Goal: Task Accomplishment & Management: Complete application form

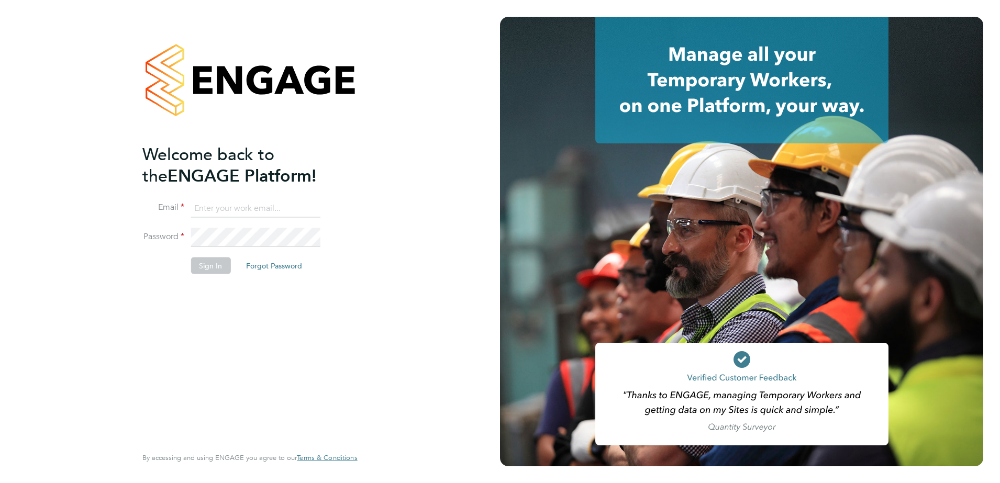
type input "kieran.ryder@abm.com"
click at [228, 303] on div "Welcome back to the ENGAGE Platform! Email kieran.ryder@abm.com Password Sign I…" at bounding box center [244, 294] width 204 height 301
click at [213, 272] on button "Sign In" at bounding box center [211, 265] width 40 height 17
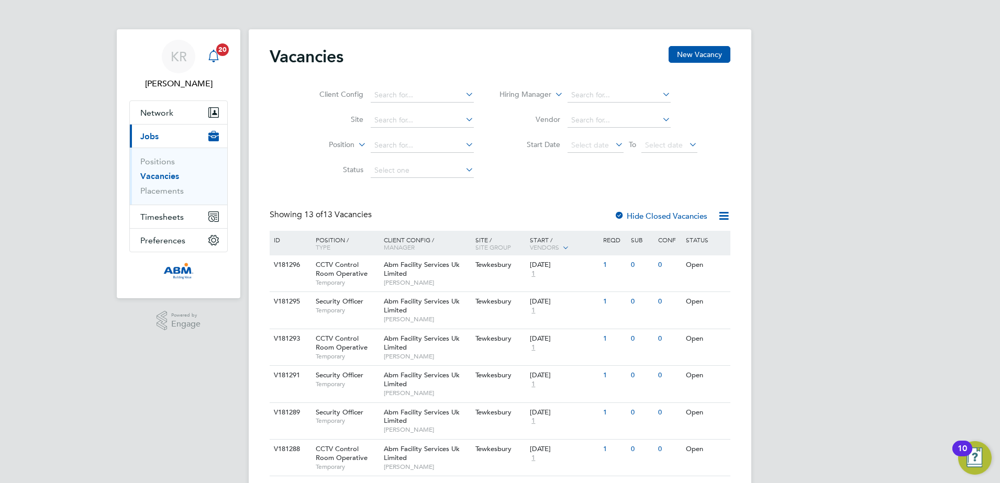
click at [217, 54] on icon "Main navigation" at bounding box center [213, 55] width 10 height 10
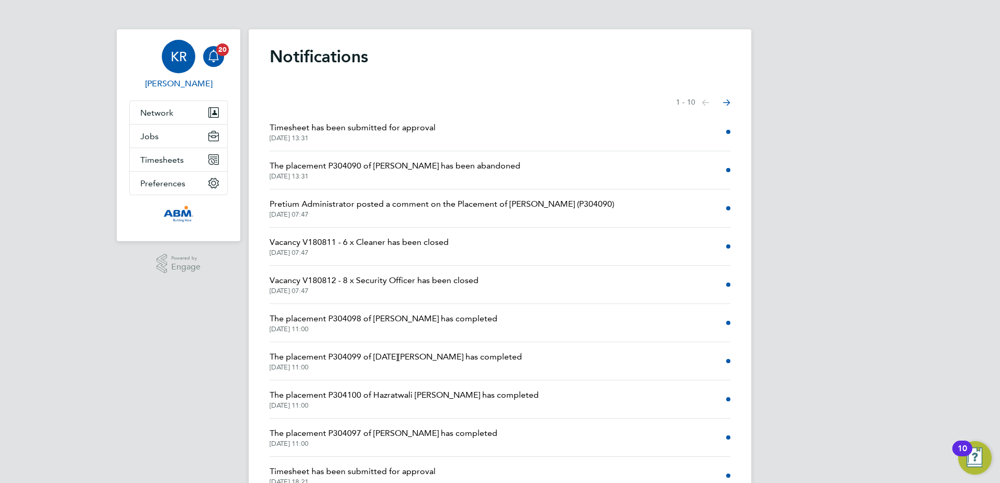
click at [175, 68] on div "KR" at bounding box center [179, 57] width 34 height 34
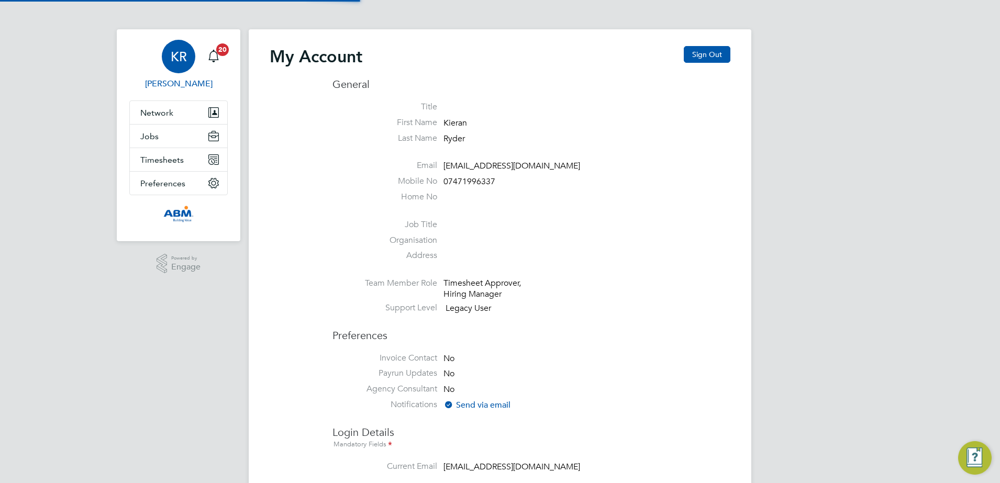
type input "kieran.ryder@abm.com"
click at [159, 159] on span "Timesheets" at bounding box center [161, 160] width 43 height 10
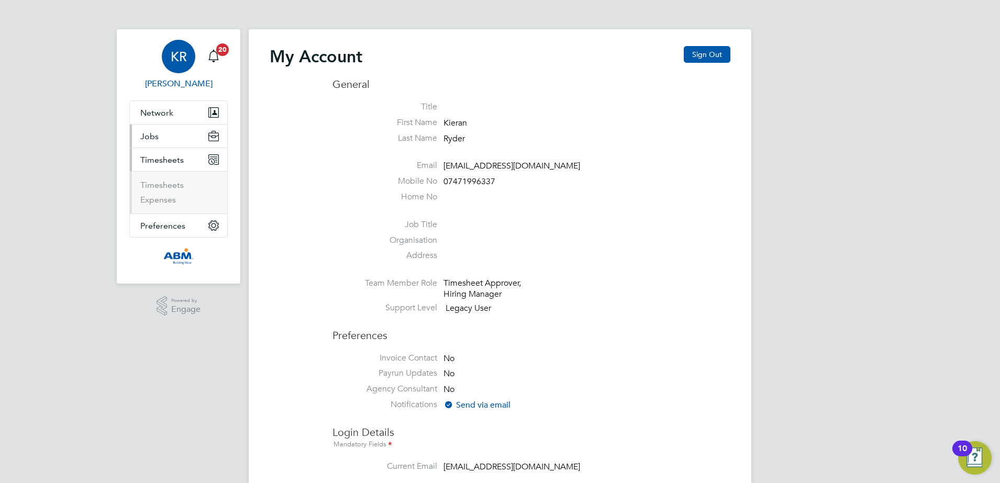
click at [152, 136] on span "Jobs" at bounding box center [149, 136] width 18 height 10
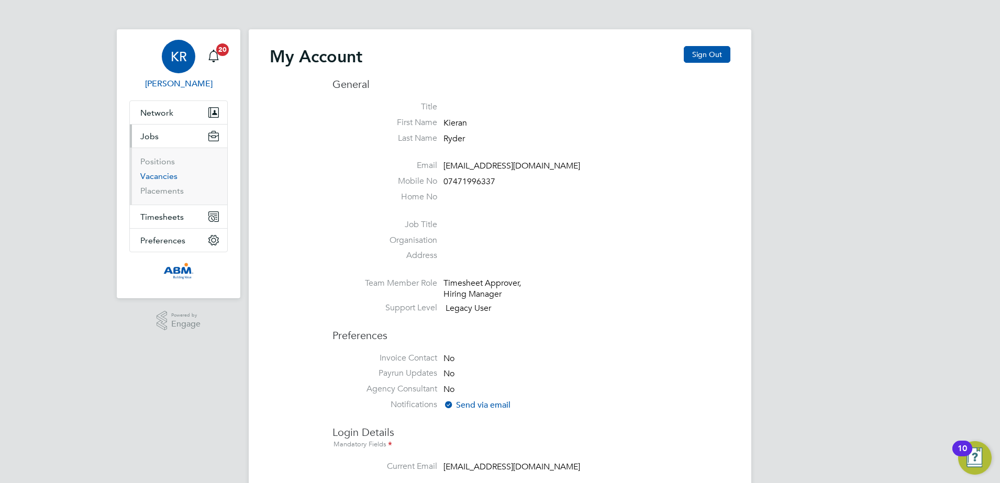
click at [158, 172] on link "Vacancies" at bounding box center [158, 176] width 37 height 10
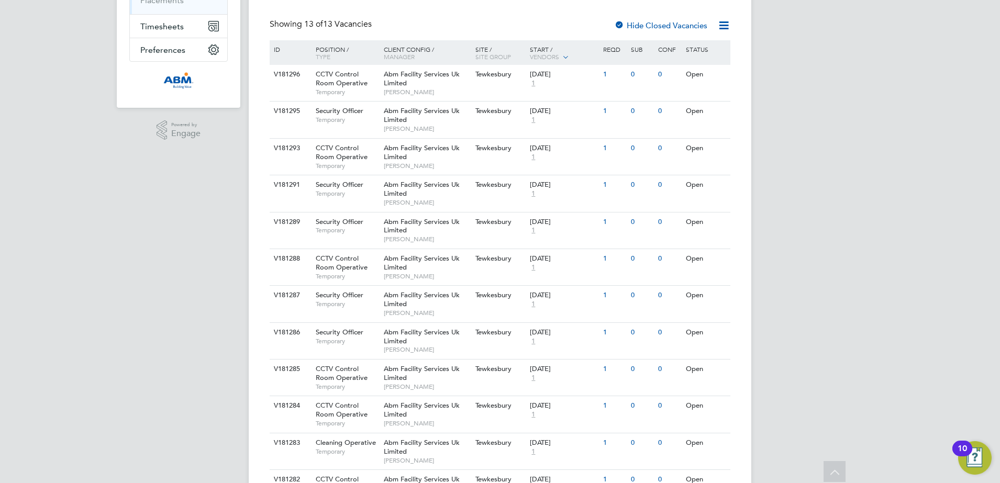
scroll to position [262, 0]
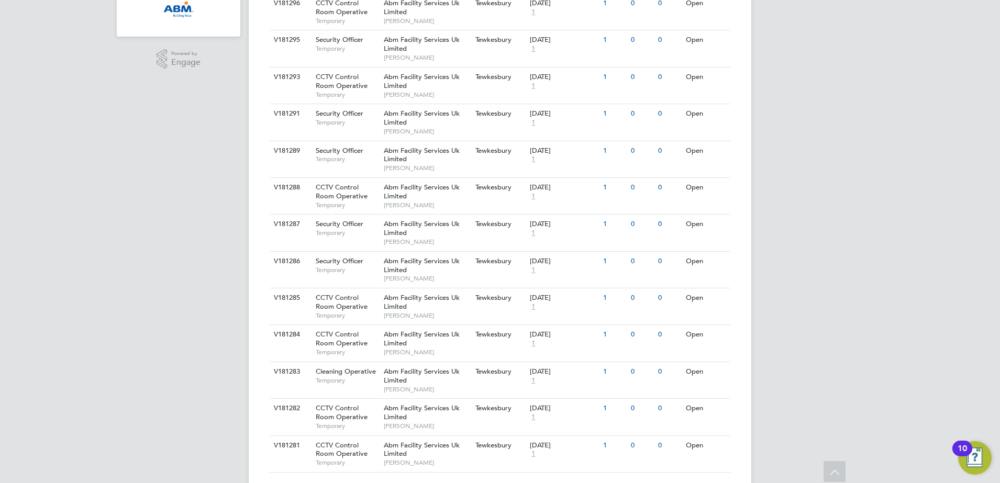
click at [973, 461] on img "Open Resource Center, 10 new notifications" at bounding box center [976, 459] width 34 height 34
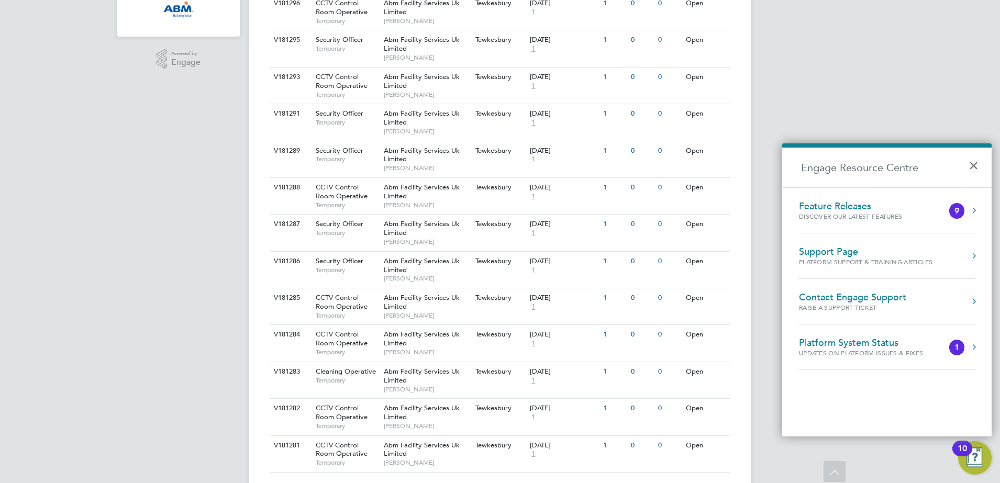
click at [974, 212] on button "Engage Resource Centre" at bounding box center [974, 210] width 10 height 10
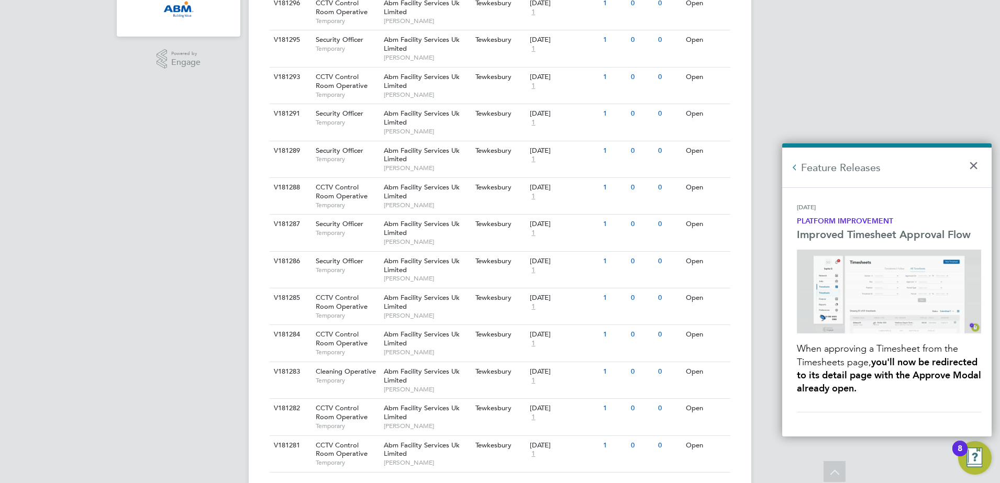
scroll to position [196, 0]
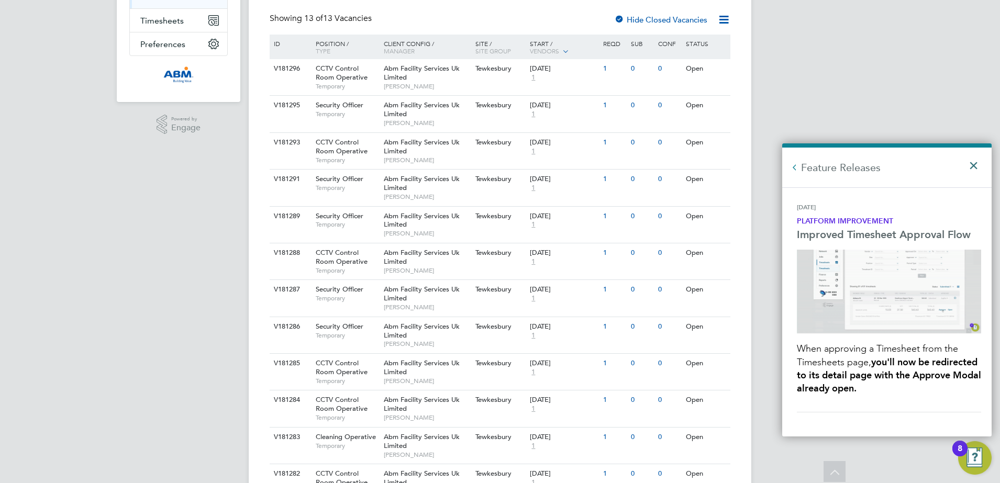
click at [976, 165] on button "×" at bounding box center [976, 162] width 15 height 23
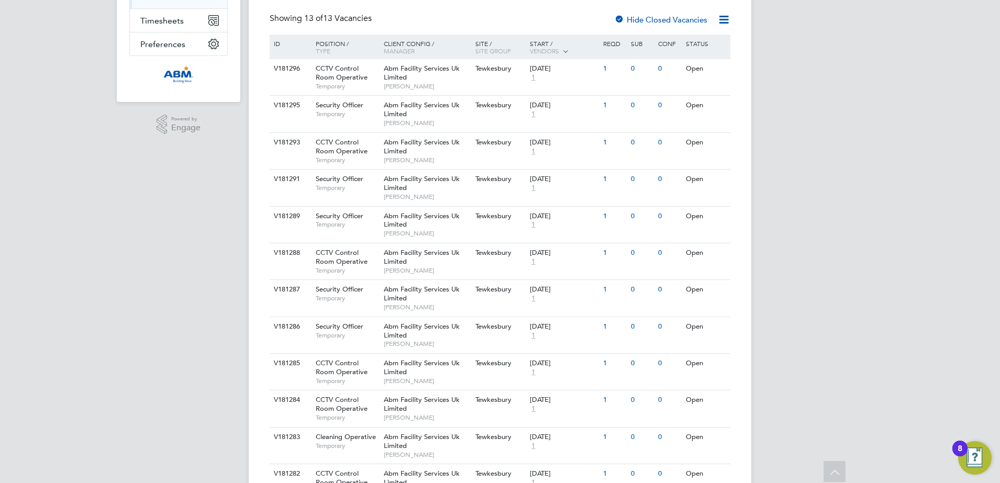
scroll to position [0, 0]
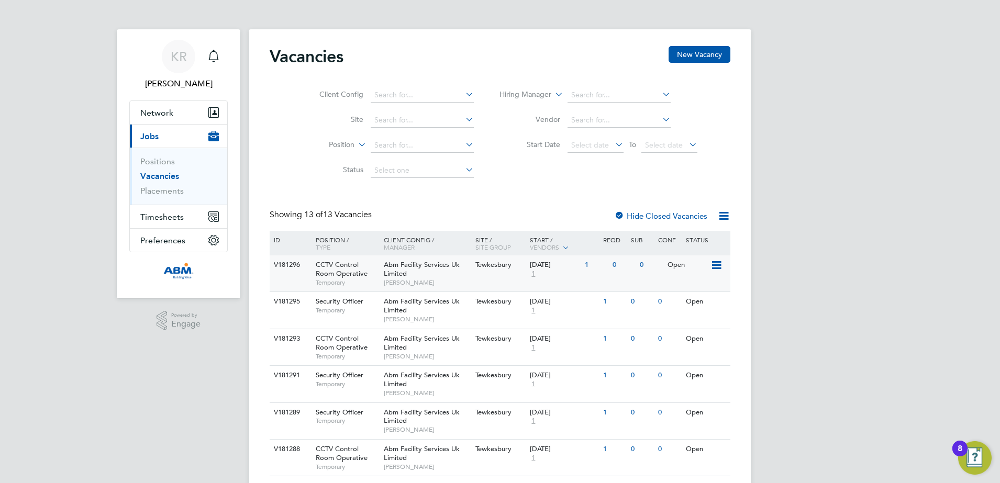
click at [716, 267] on icon at bounding box center [716, 265] width 10 height 13
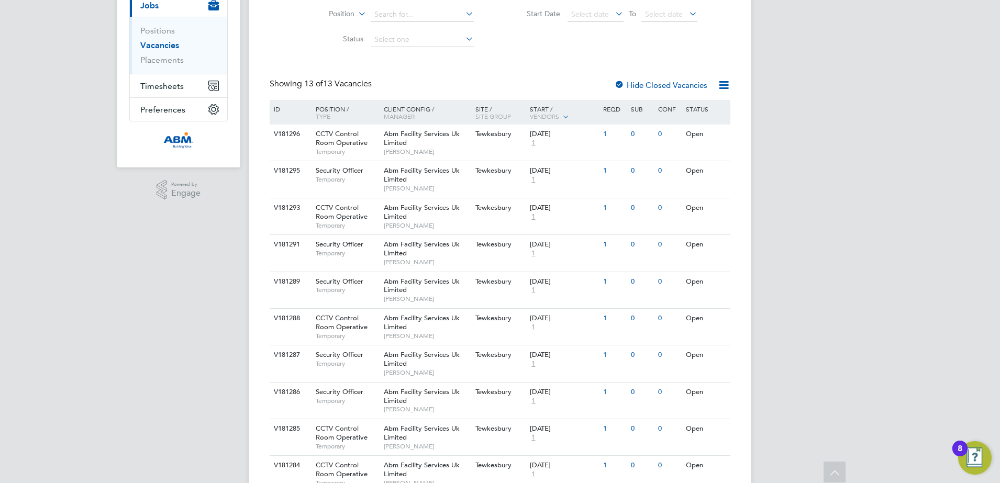
scroll to position [27, 0]
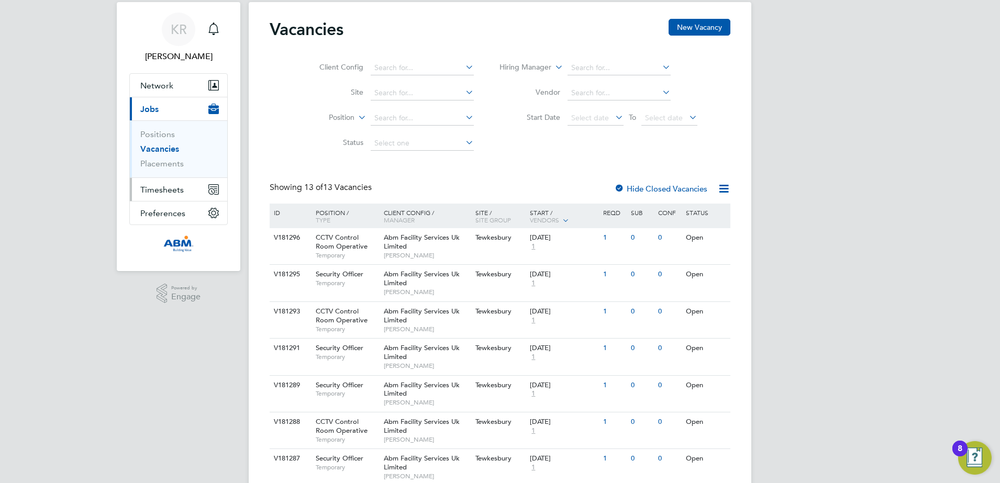
click at [174, 190] on span "Timesheets" at bounding box center [161, 190] width 43 height 10
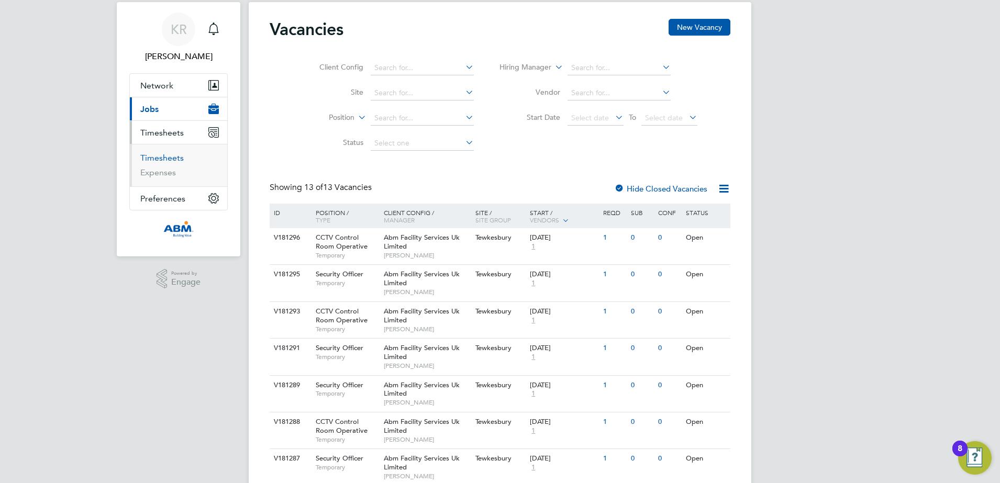
click at [173, 158] on link "Timesheets" at bounding box center [161, 158] width 43 height 10
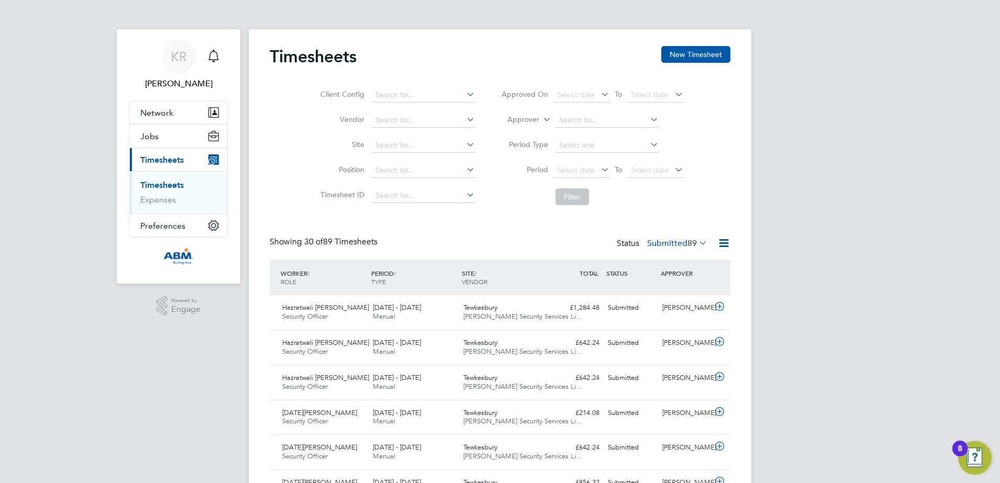
click at [150, 137] on span "Jobs" at bounding box center [149, 136] width 18 height 10
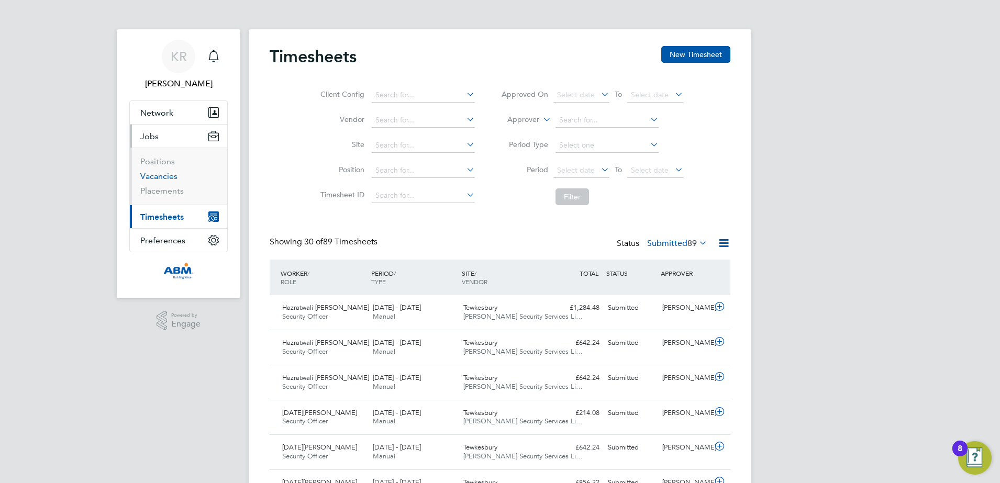
click at [153, 175] on link "Vacancies" at bounding box center [158, 176] width 37 height 10
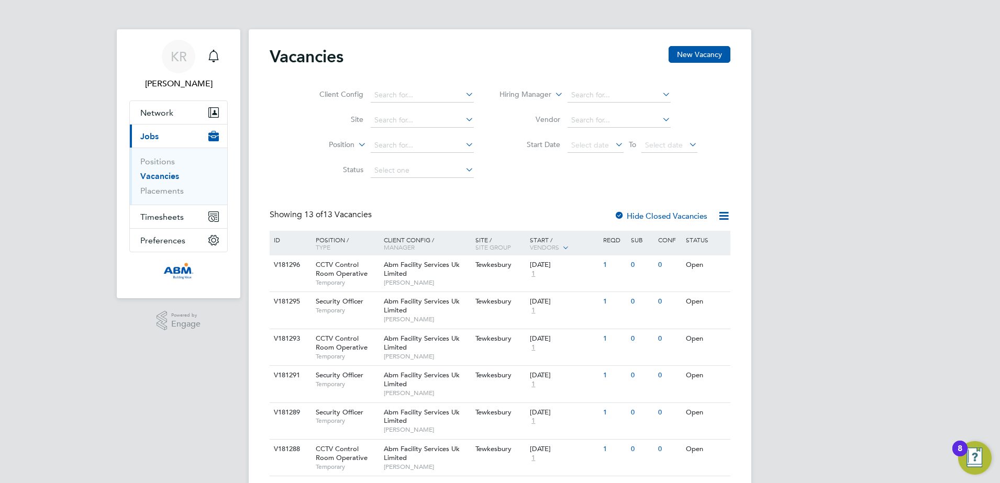
click at [661, 119] on icon at bounding box center [661, 119] width 0 height 15
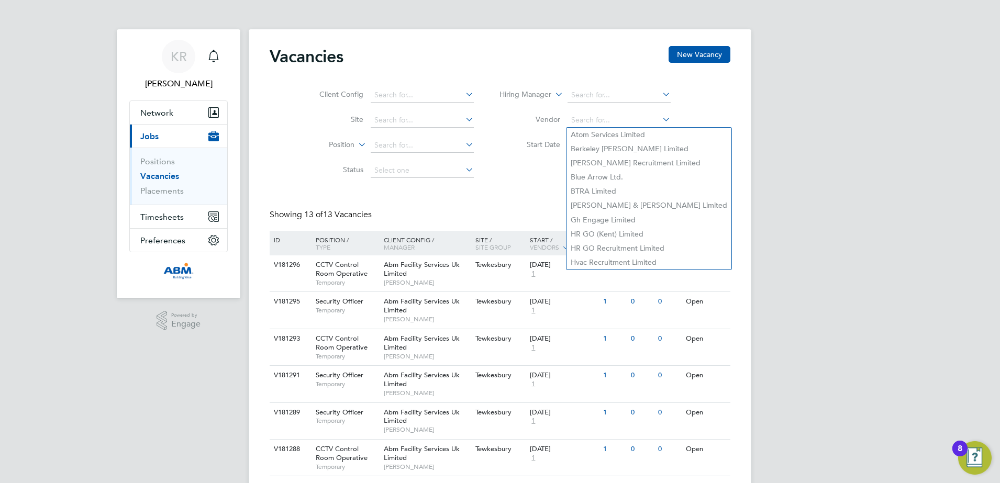
click at [711, 118] on div "Client Config Site Position Status Hiring Manager Vendor Start Date Select date…" at bounding box center [500, 131] width 461 height 106
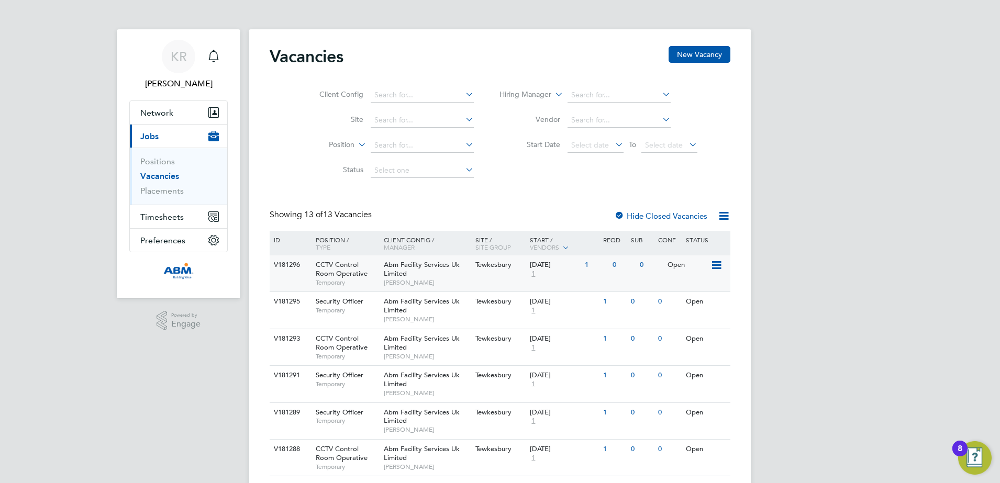
click at [721, 263] on icon at bounding box center [716, 265] width 10 height 13
click at [684, 302] on li "Edit" at bounding box center [690, 304] width 61 height 15
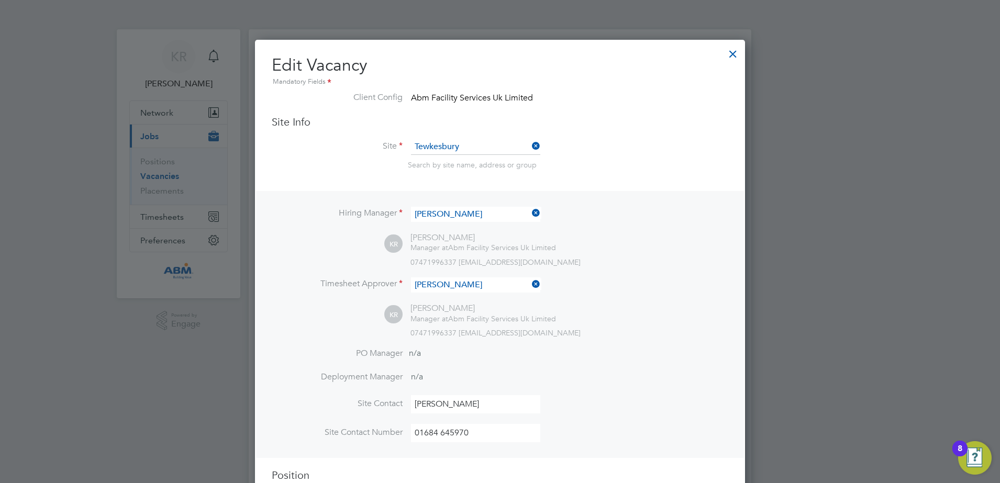
click at [733, 54] on div at bounding box center [733, 51] width 19 height 19
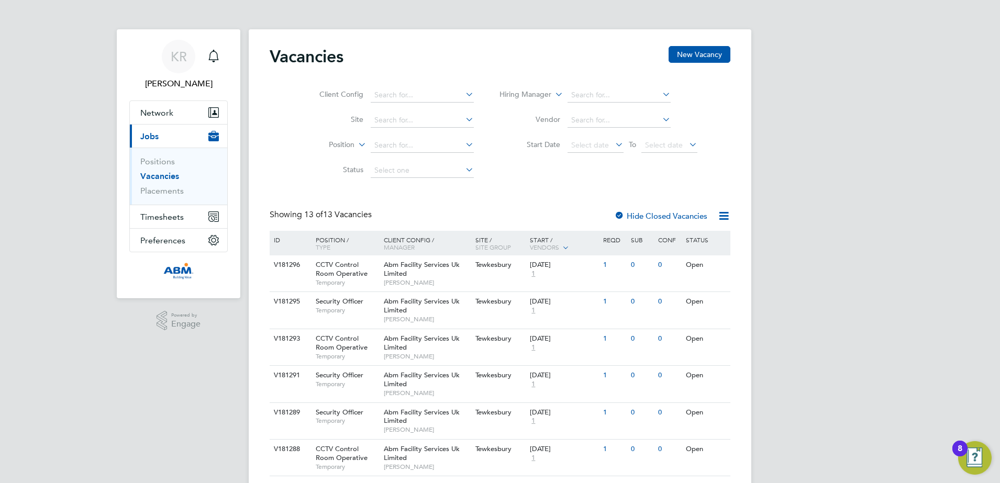
click at [169, 179] on link "Vacancies" at bounding box center [159, 176] width 39 height 10
click at [722, 214] on icon at bounding box center [724, 216] width 13 height 13
click at [714, 263] on icon at bounding box center [716, 265] width 10 height 13
click at [695, 304] on li "Edit" at bounding box center [690, 304] width 61 height 15
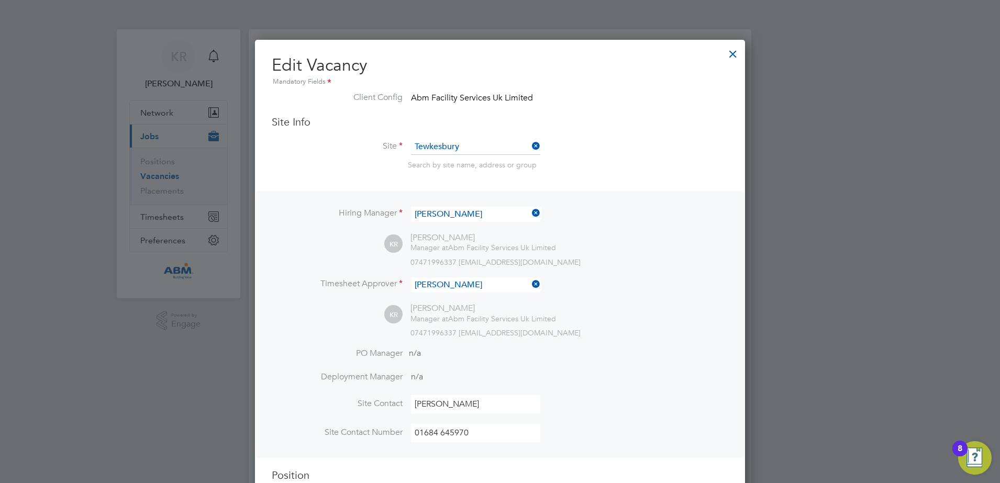
click at [732, 49] on div at bounding box center [733, 51] width 19 height 19
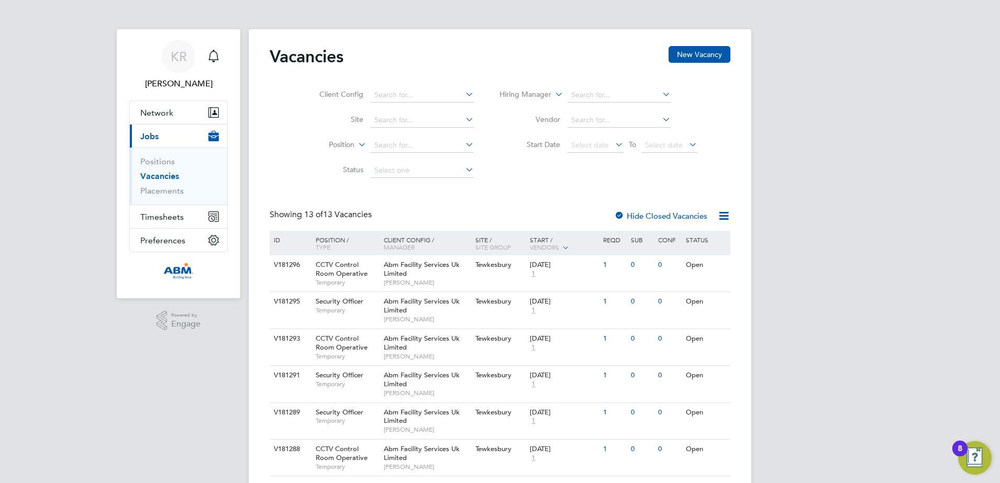
click at [661, 119] on icon at bounding box center [661, 119] width 0 height 15
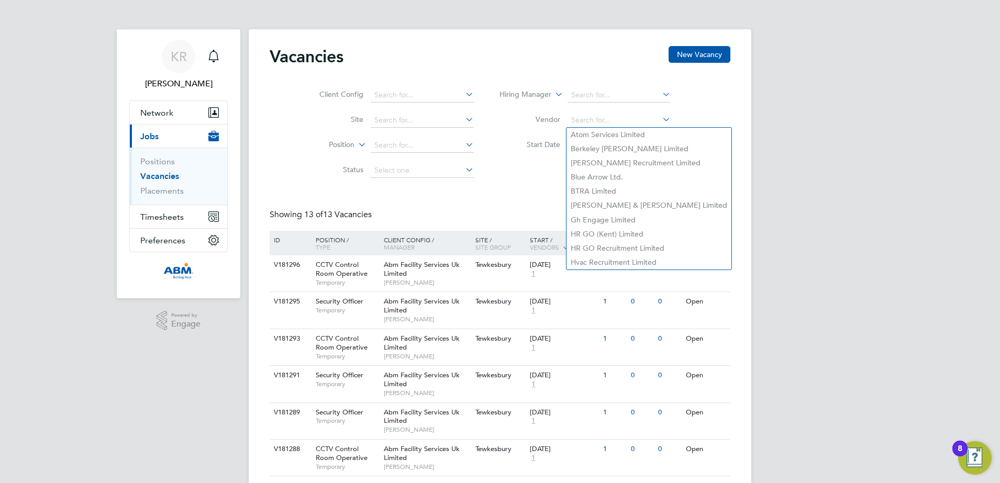
click at [721, 120] on div "Client Config Site Position Status Hiring Manager Vendor Start Date Select date…" at bounding box center [500, 131] width 461 height 106
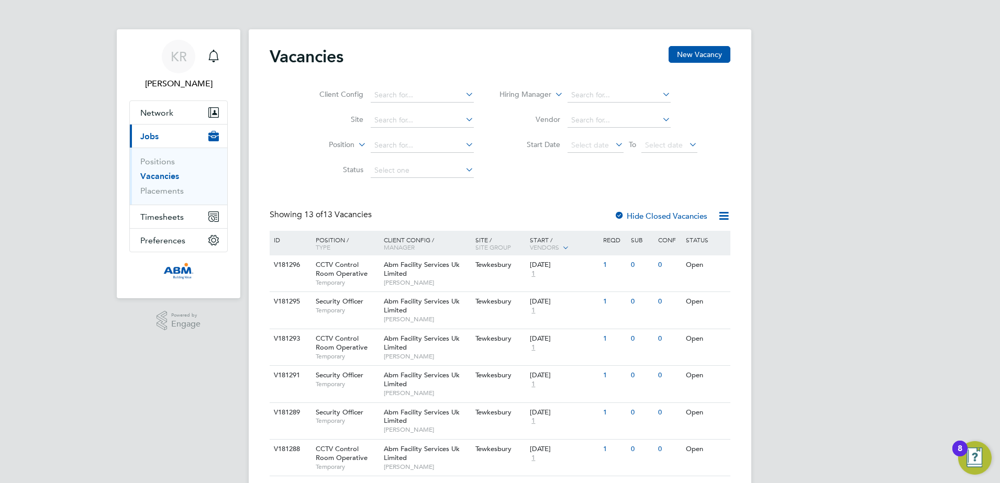
click at [156, 171] on link "Vacancies" at bounding box center [159, 176] width 39 height 10
click at [705, 60] on button "New Vacancy" at bounding box center [700, 54] width 62 height 17
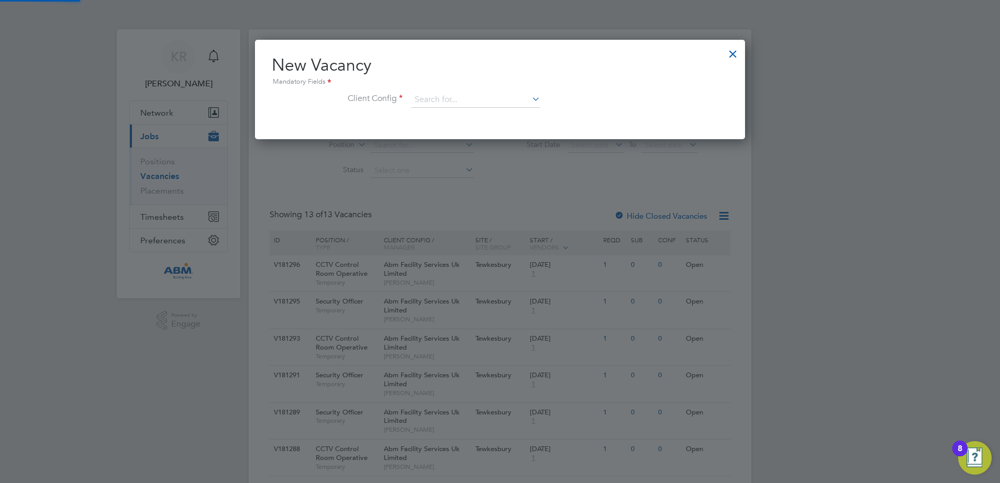
scroll to position [100, 491]
click at [530, 102] on icon at bounding box center [530, 99] width 0 height 15
click at [509, 125] on li "Abm Facility Services Uk Limited" at bounding box center [476, 129] width 130 height 14
type input "Abm Facility Services Uk Limited"
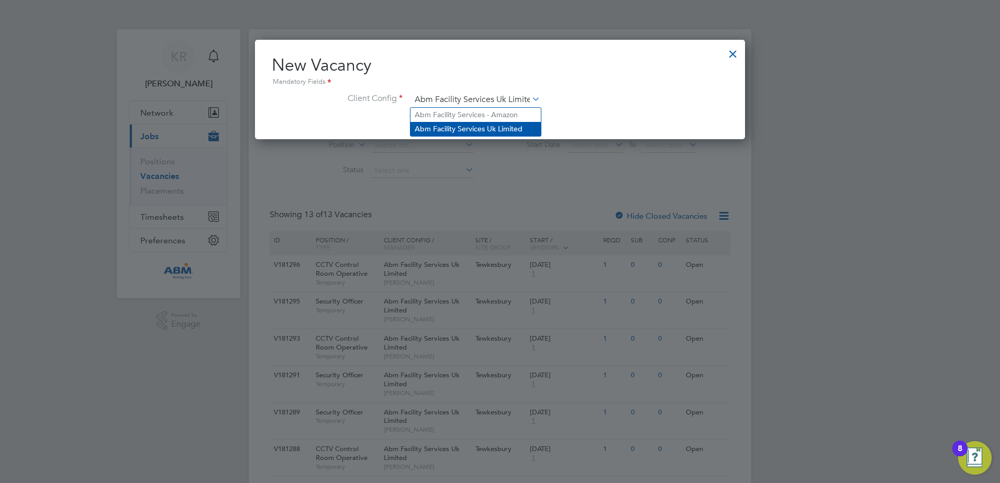
scroll to position [175, 491]
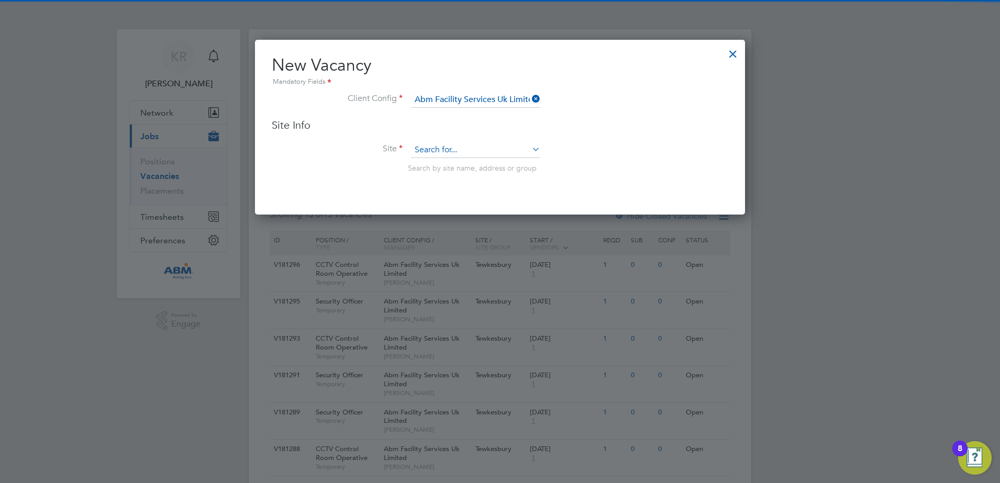
click at [530, 154] on input at bounding box center [475, 150] width 129 height 16
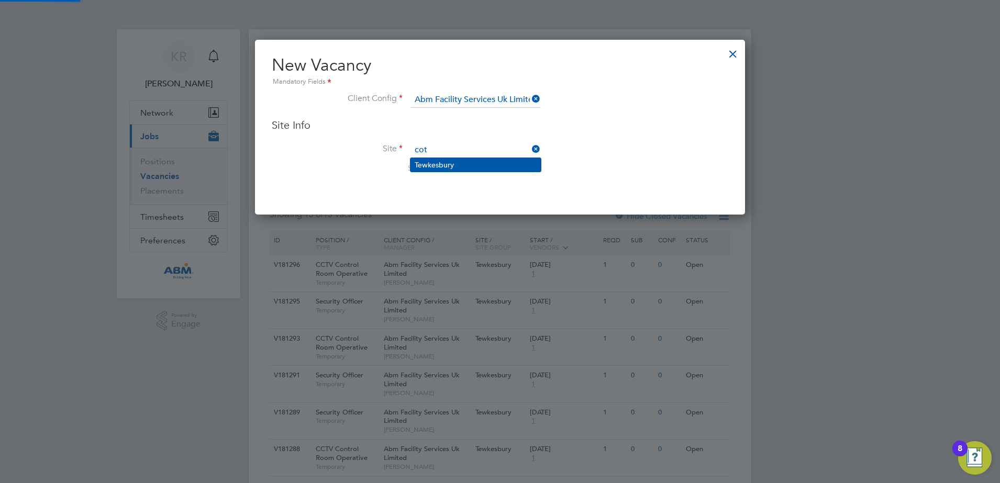
click at [436, 159] on li "Tewkesbury" at bounding box center [476, 165] width 130 height 14
type input "Tewkesbury"
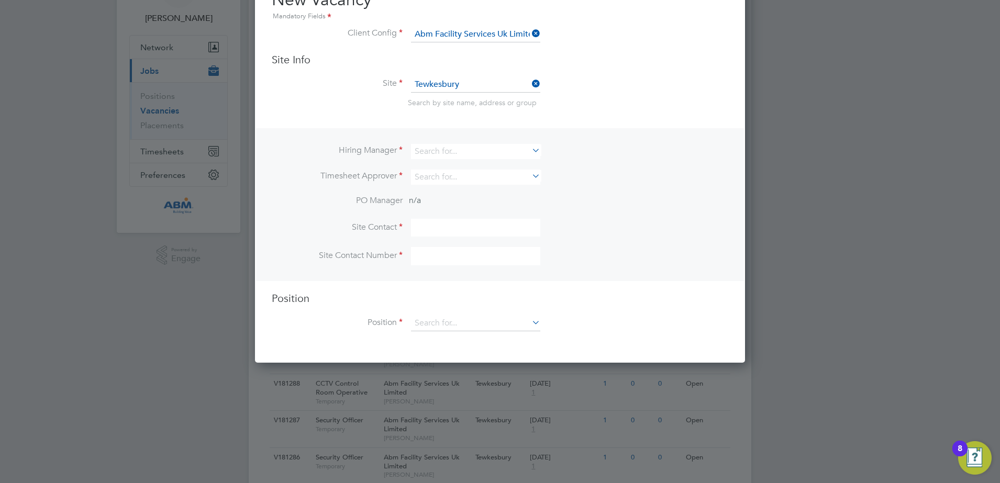
scroll to position [0, 0]
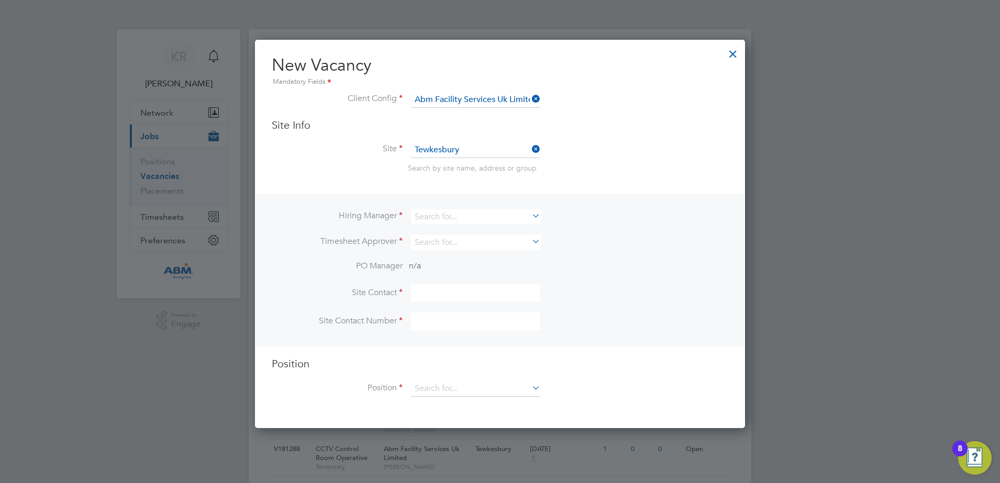
click at [733, 56] on div at bounding box center [733, 51] width 19 height 19
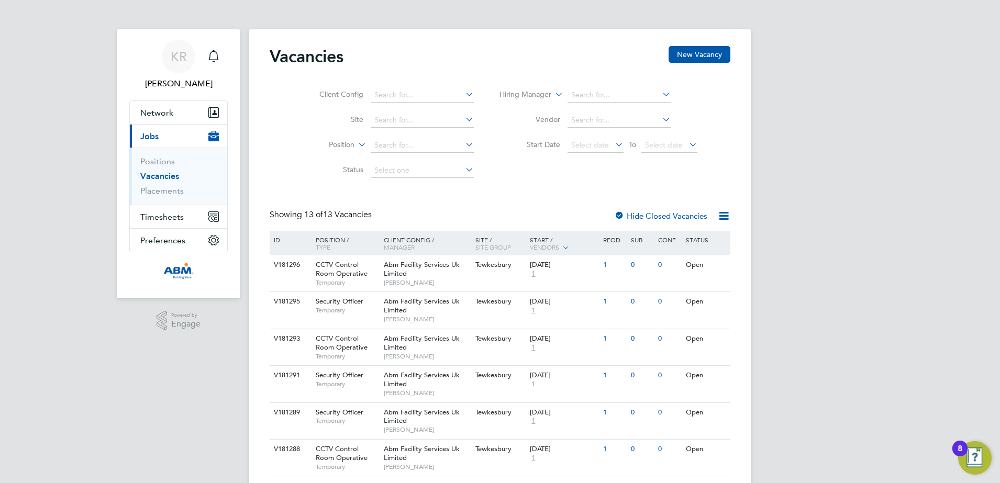
click at [720, 216] on icon at bounding box center [724, 216] width 13 height 13
click at [732, 211] on div "Vacancies New Vacancy Client Config Site Position Status Hiring Manager Vendor …" at bounding box center [500, 392] width 503 height 727
click at [717, 264] on icon at bounding box center [716, 265] width 10 height 13
click at [705, 287] on li "View Details" at bounding box center [690, 289] width 61 height 15
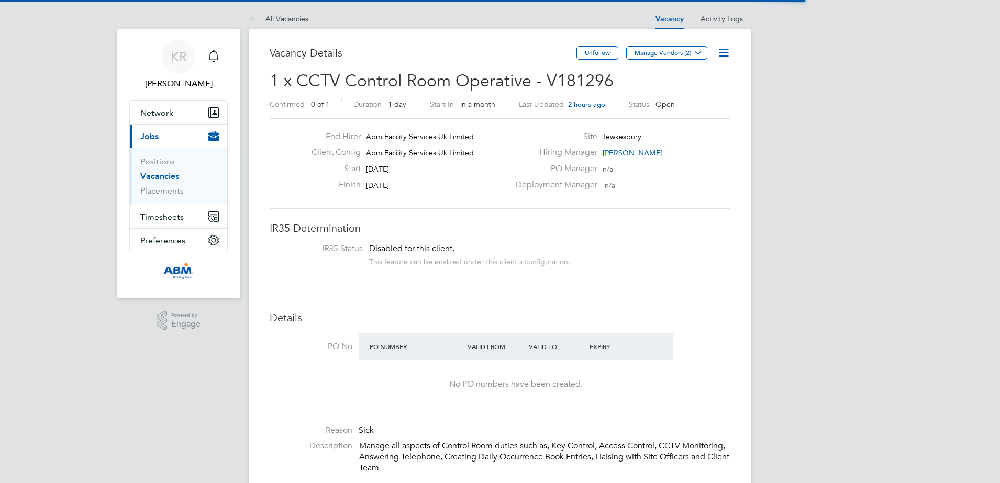
scroll to position [31, 73]
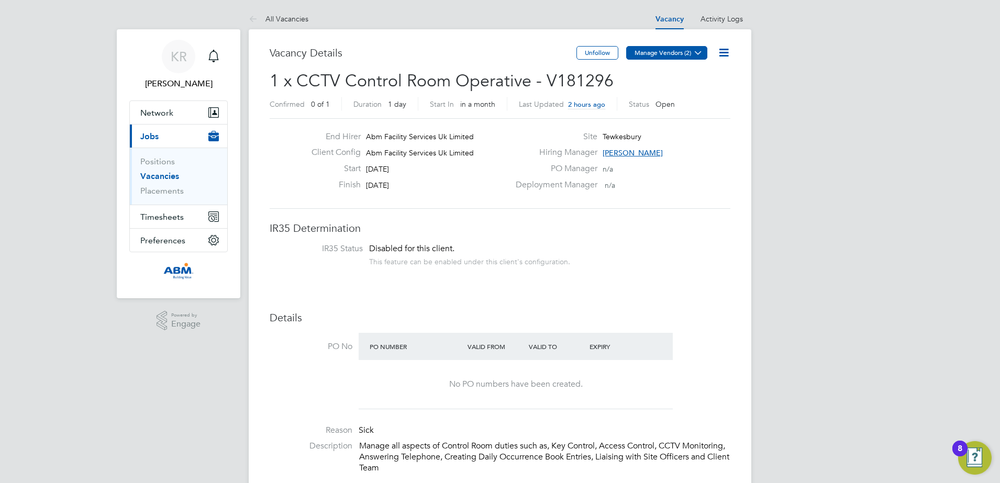
click at [689, 50] on button "Manage Vendors (2)" at bounding box center [666, 53] width 81 height 14
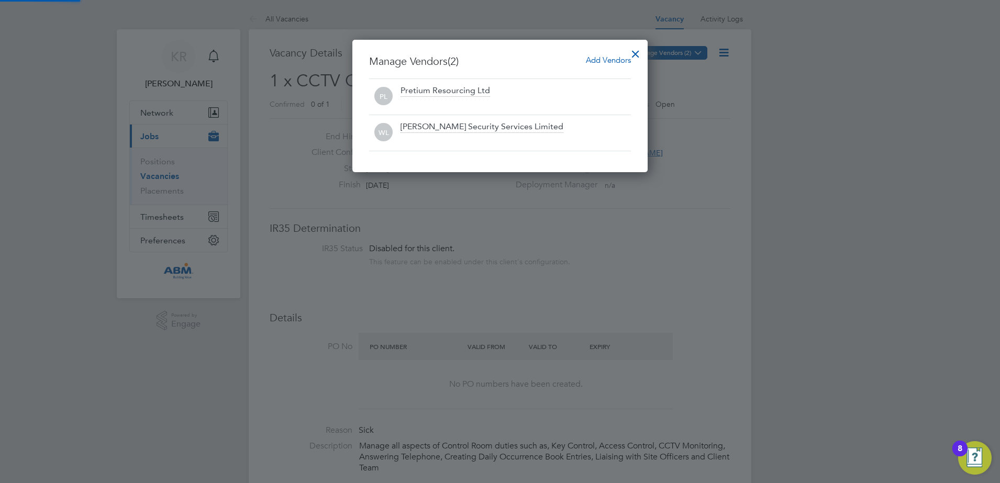
scroll to position [133, 296]
click at [636, 53] on div at bounding box center [635, 51] width 19 height 19
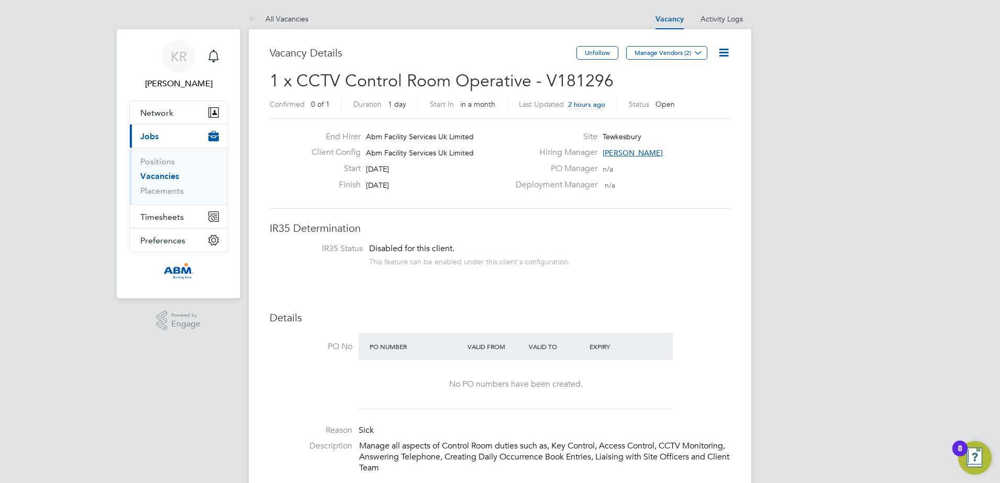
click at [170, 174] on link "Vacancies" at bounding box center [159, 176] width 39 height 10
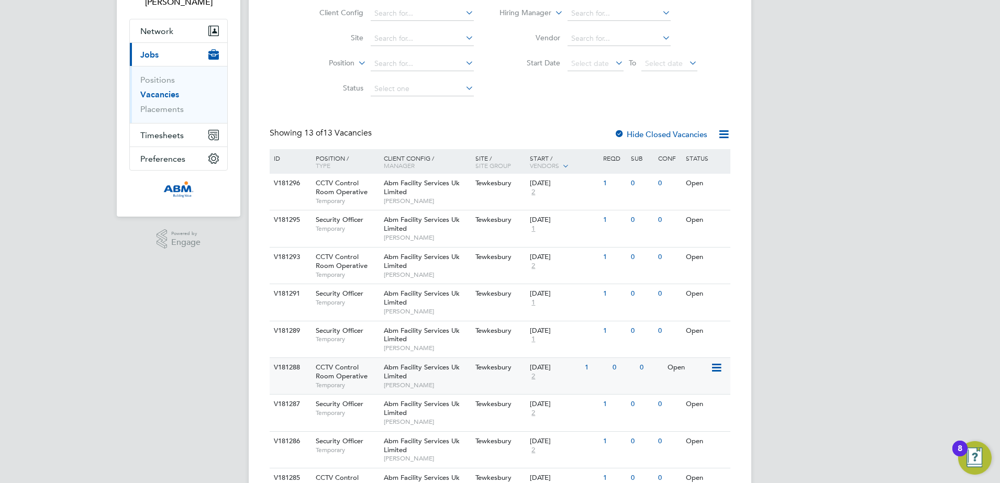
scroll to position [196, 0]
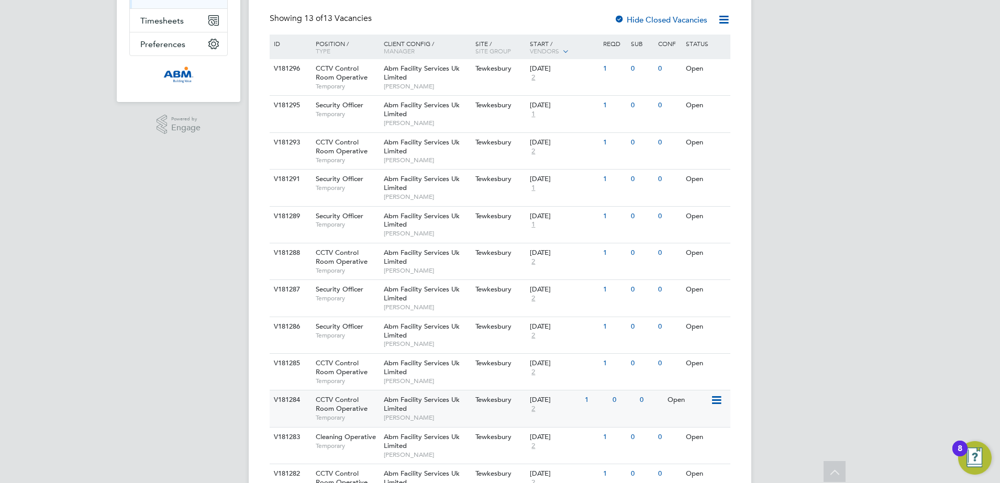
click at [689, 400] on div "Open" at bounding box center [688, 400] width 46 height 19
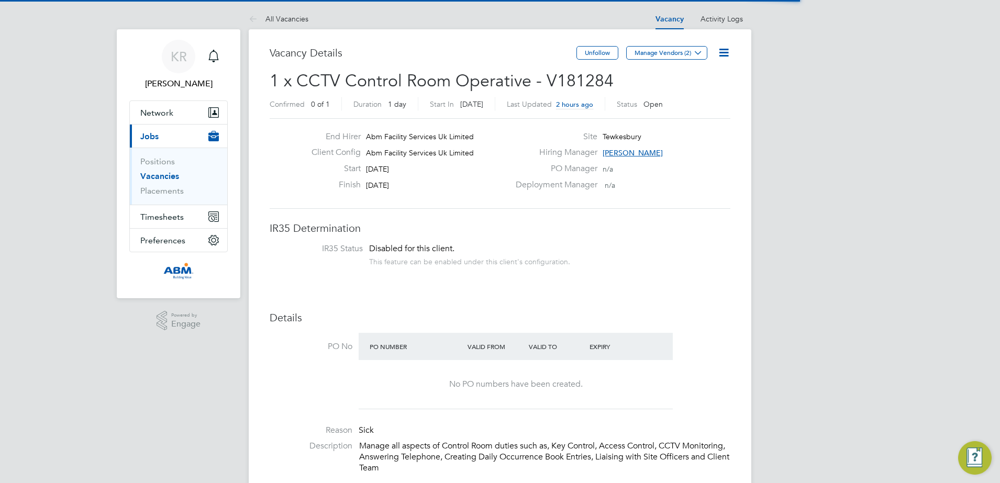
scroll to position [31, 73]
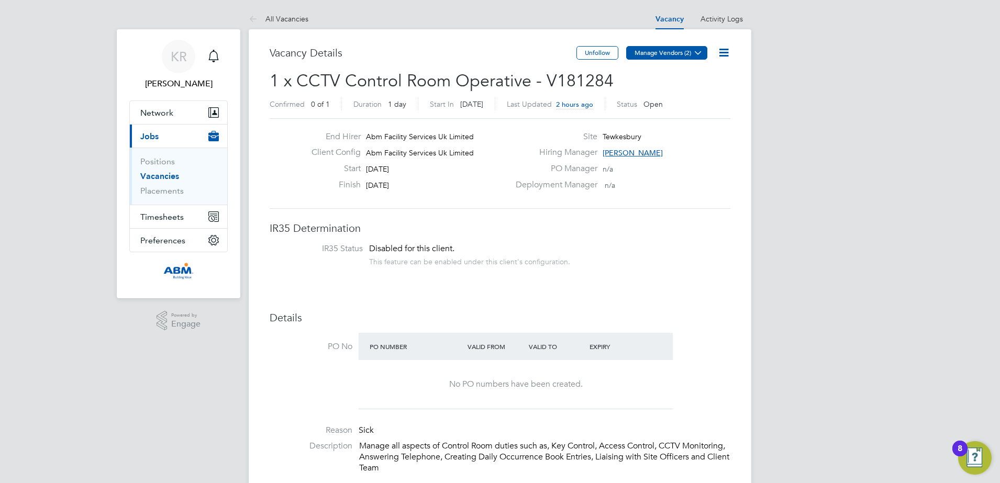
click at [699, 50] on icon at bounding box center [699, 53] width 8 height 8
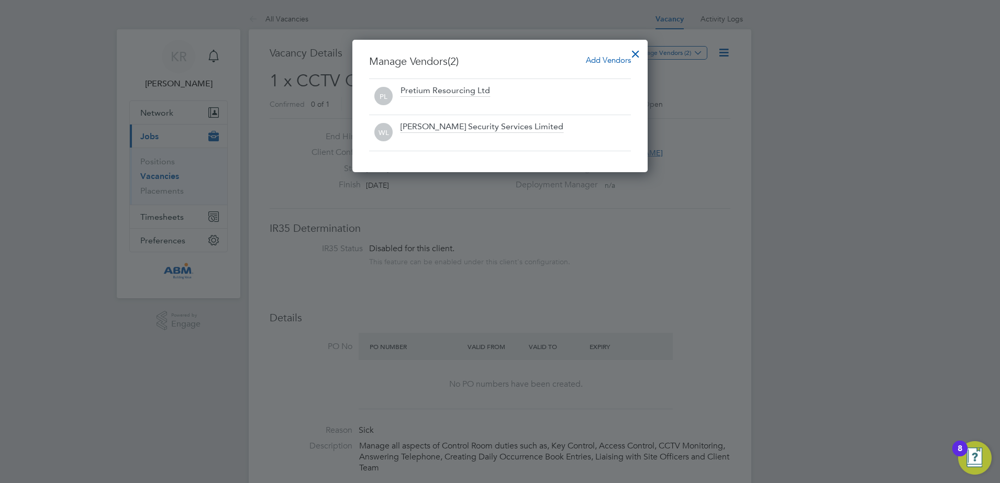
click at [701, 122] on div at bounding box center [500, 241] width 1000 height 483
click at [640, 52] on div at bounding box center [635, 51] width 19 height 19
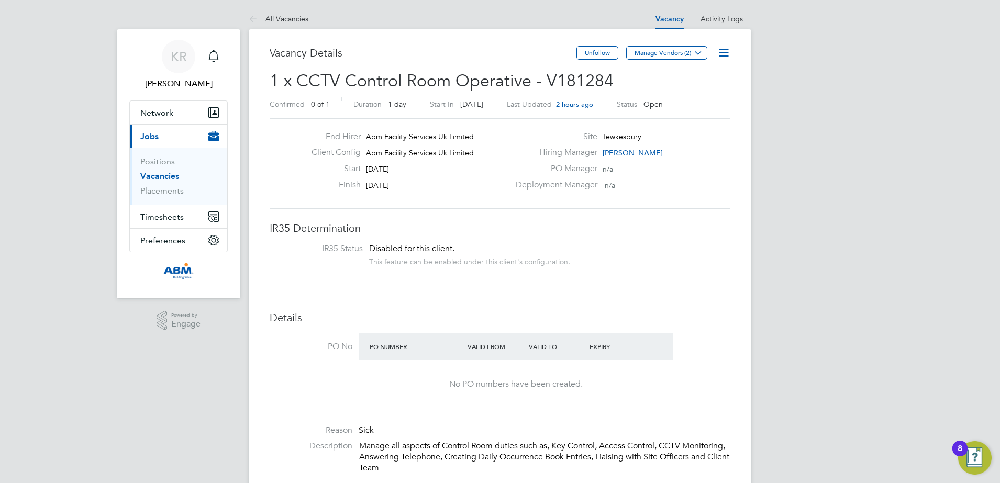
click at [166, 177] on link "Vacancies" at bounding box center [159, 176] width 39 height 10
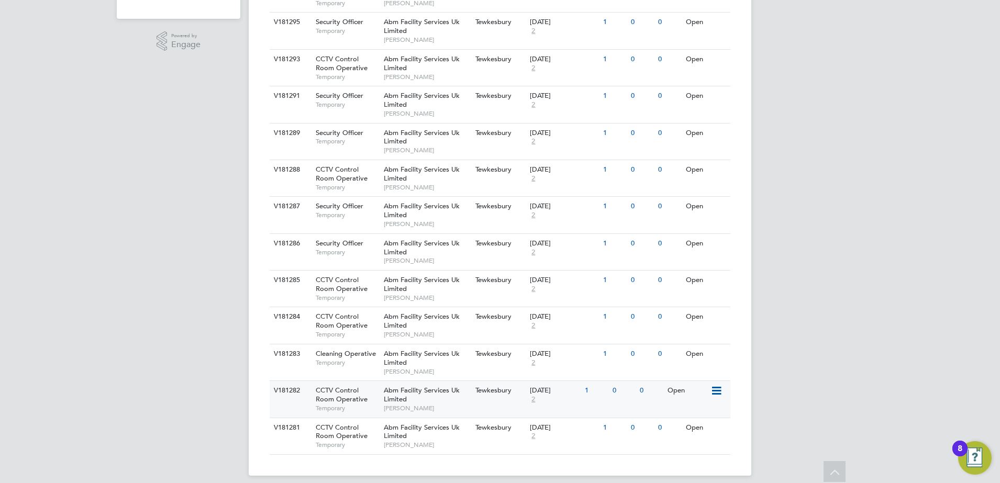
scroll to position [289, 0]
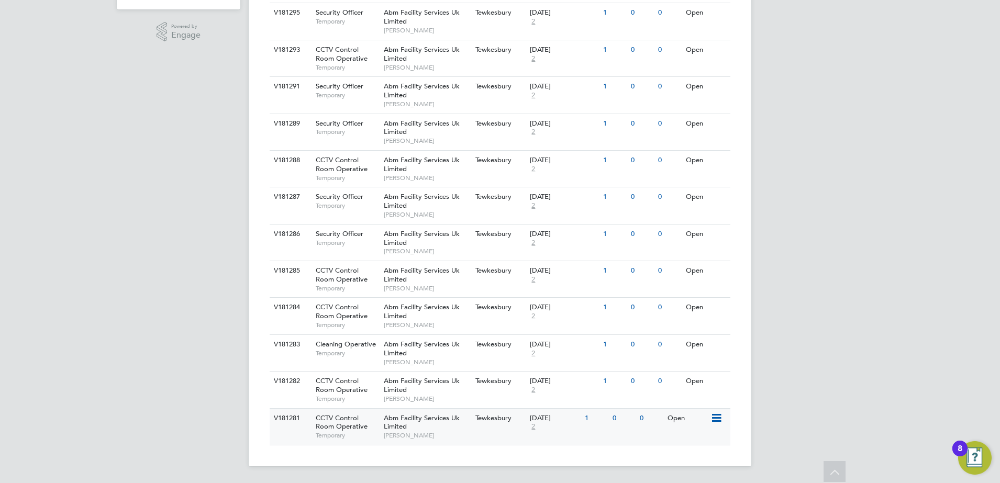
click at [698, 419] on div "Open" at bounding box center [688, 418] width 46 height 19
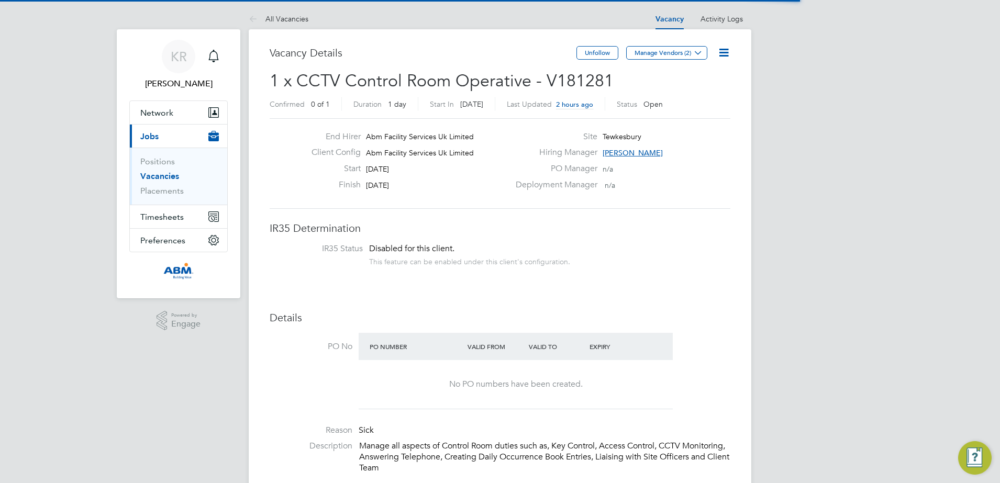
scroll to position [31, 73]
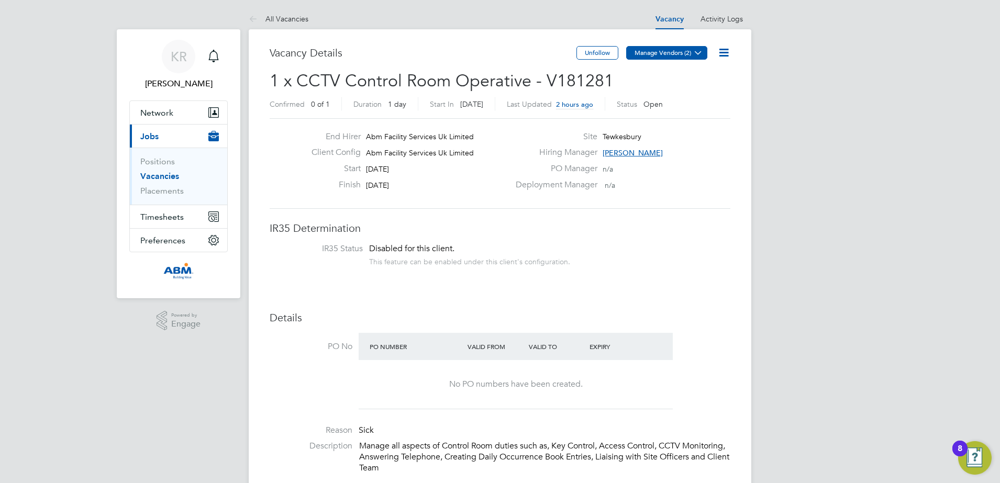
click at [700, 57] on icon at bounding box center [699, 53] width 8 height 8
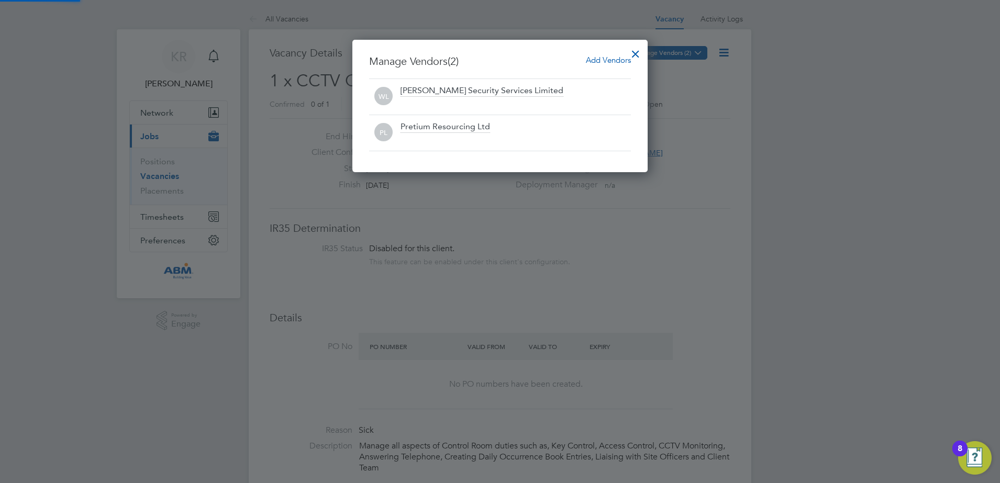
scroll to position [133, 296]
click at [710, 94] on div at bounding box center [500, 241] width 1000 height 483
click at [639, 55] on div at bounding box center [635, 51] width 19 height 19
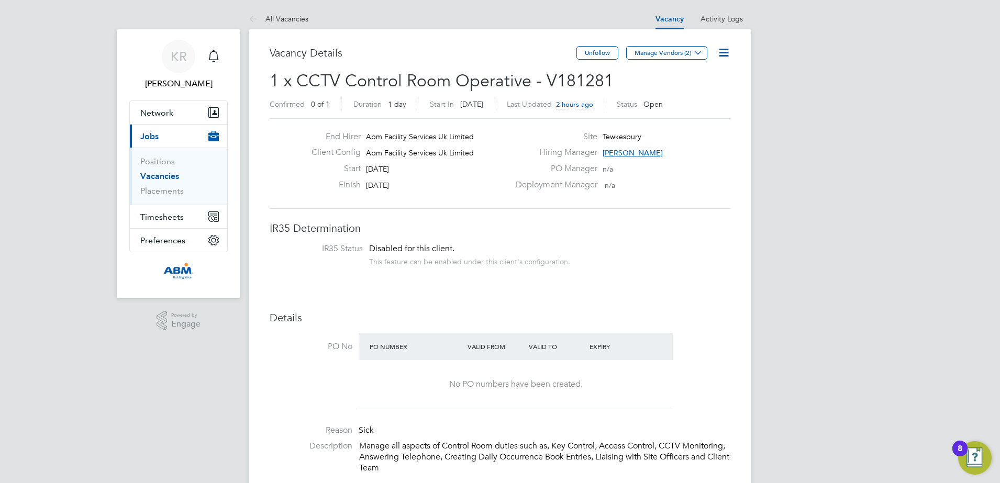
click at [166, 174] on link "Vacancies" at bounding box center [159, 176] width 39 height 10
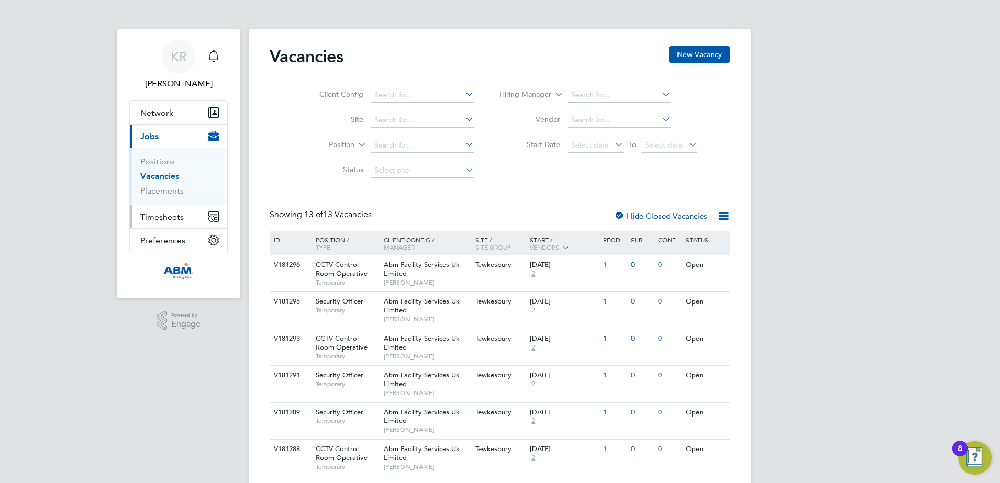
click at [170, 216] on span "Timesheets" at bounding box center [161, 217] width 43 height 10
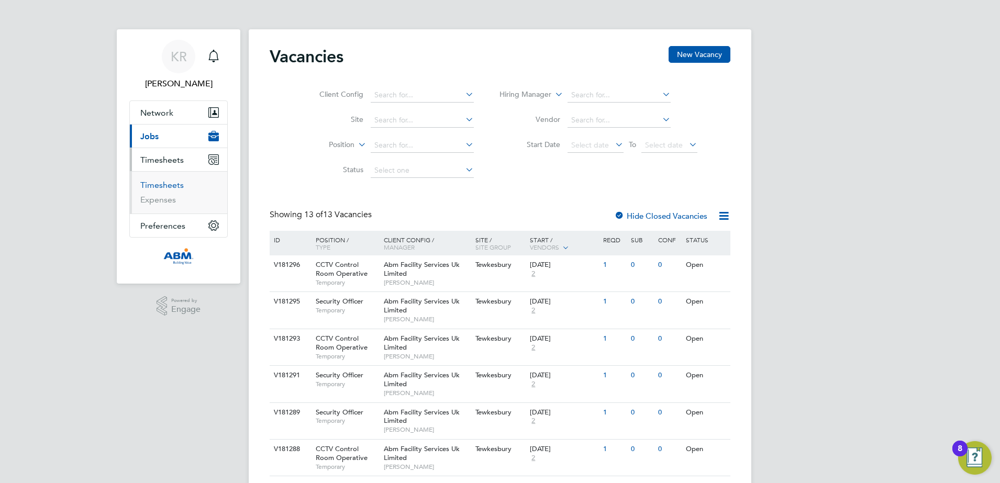
click at [165, 182] on link "Timesheets" at bounding box center [161, 185] width 43 height 10
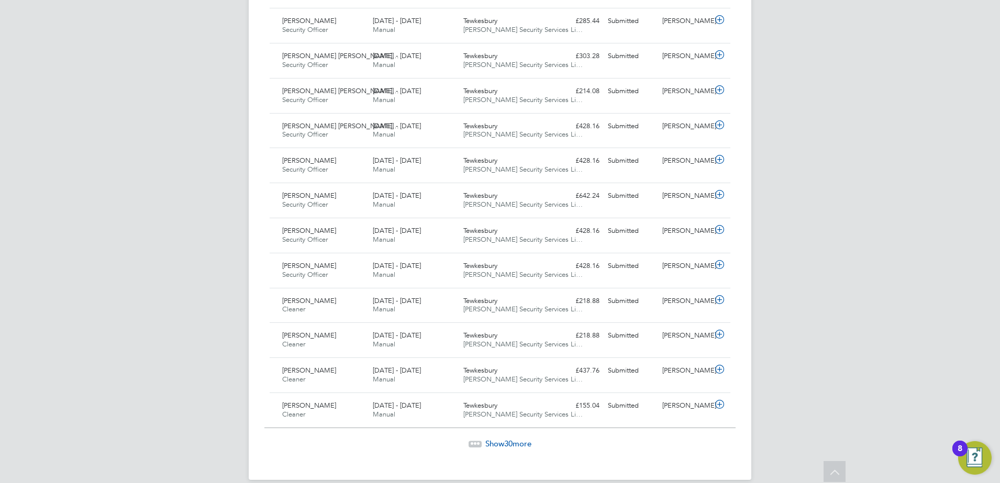
click at [508, 442] on span "30" at bounding box center [508, 444] width 8 height 10
